Goal: Task Accomplishment & Management: Manage account settings

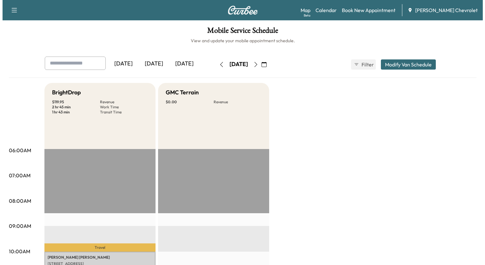
scroll to position [178, 0]
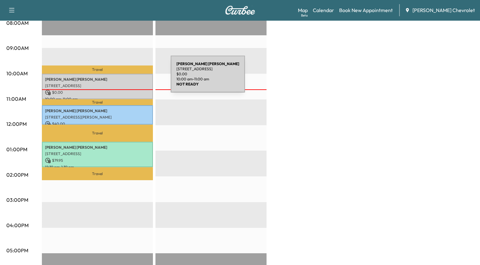
click at [123, 78] on p "[PERSON_NAME]" at bounding box center [97, 79] width 105 height 5
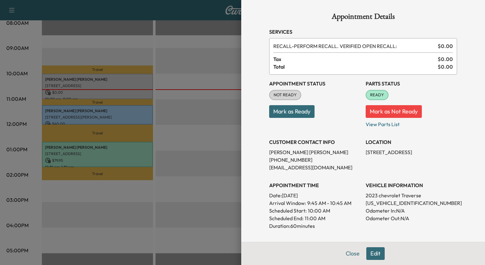
click at [369, 252] on button "Edit" at bounding box center [375, 253] width 18 height 13
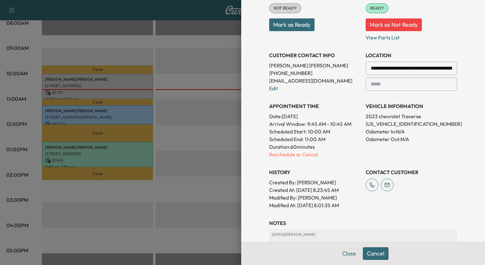
scroll to position [102, 0]
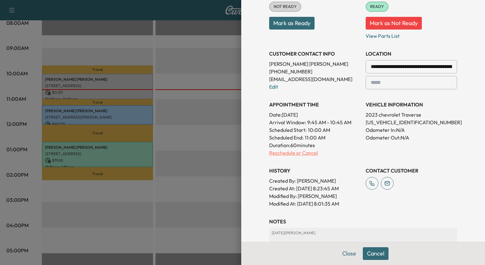
click at [286, 153] on p "Reschedule or Cancel" at bounding box center [314, 153] width 91 height 8
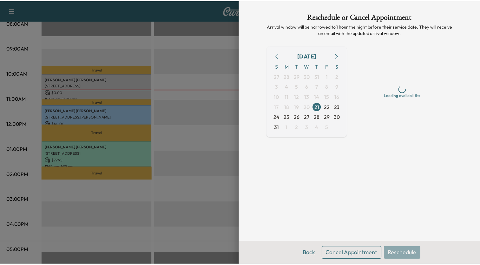
scroll to position [0, 0]
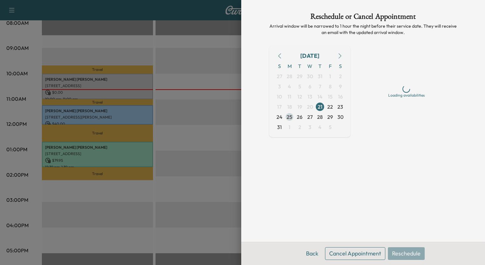
click at [289, 116] on span "25" at bounding box center [290, 117] width 6 height 8
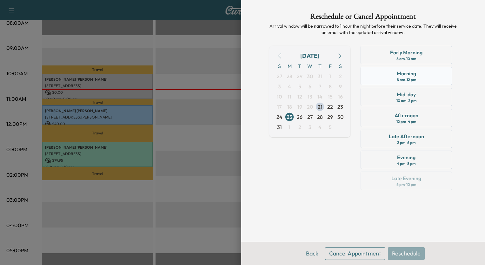
click at [427, 75] on div "Morning 8 am - 12 pm" at bounding box center [405, 76] width 91 height 18
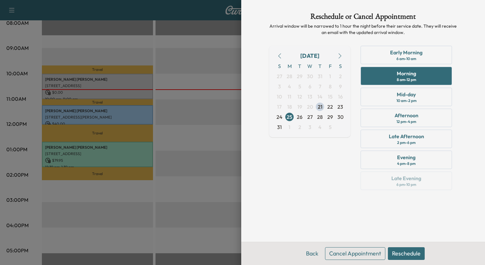
click at [402, 250] on button "Reschedule" at bounding box center [406, 253] width 37 height 13
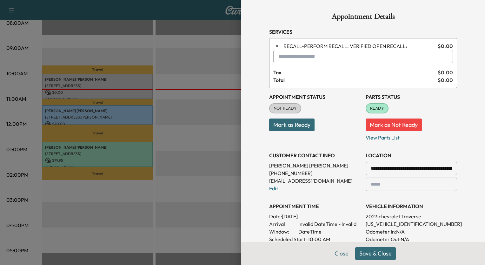
click at [378, 252] on button "Save & Close" at bounding box center [375, 253] width 41 height 13
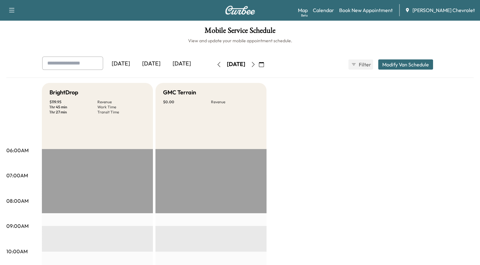
click at [256, 65] on icon "button" at bounding box center [253, 64] width 5 height 5
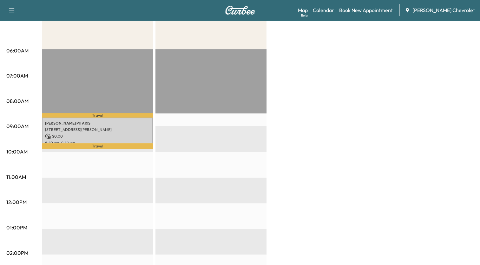
scroll to position [93, 0]
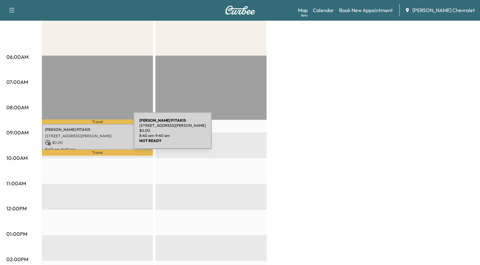
click at [86, 134] on p "[STREET_ADDRESS][PERSON_NAME]" at bounding box center [97, 135] width 105 height 5
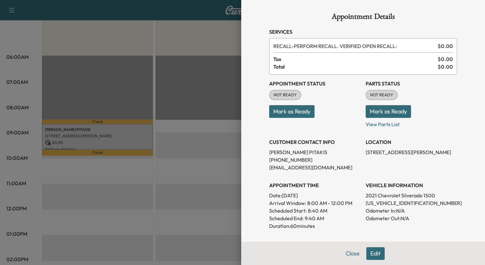
click at [217, 28] on div at bounding box center [242, 132] width 485 height 265
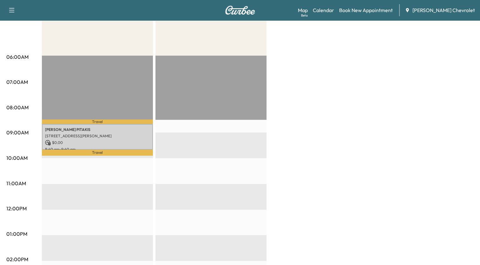
scroll to position [0, 0]
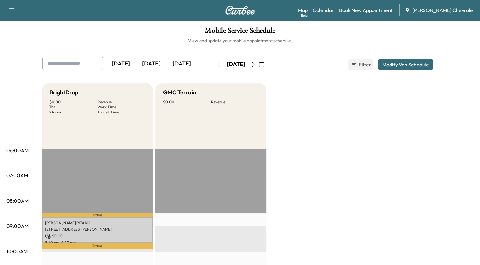
click at [254, 65] on icon "button" at bounding box center [253, 64] width 3 height 5
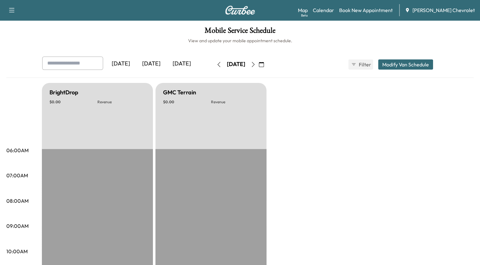
click at [259, 65] on button "button" at bounding box center [253, 64] width 11 height 10
click at [256, 65] on icon "button" at bounding box center [253, 64] width 5 height 5
